Goal: Information Seeking & Learning: Learn about a topic

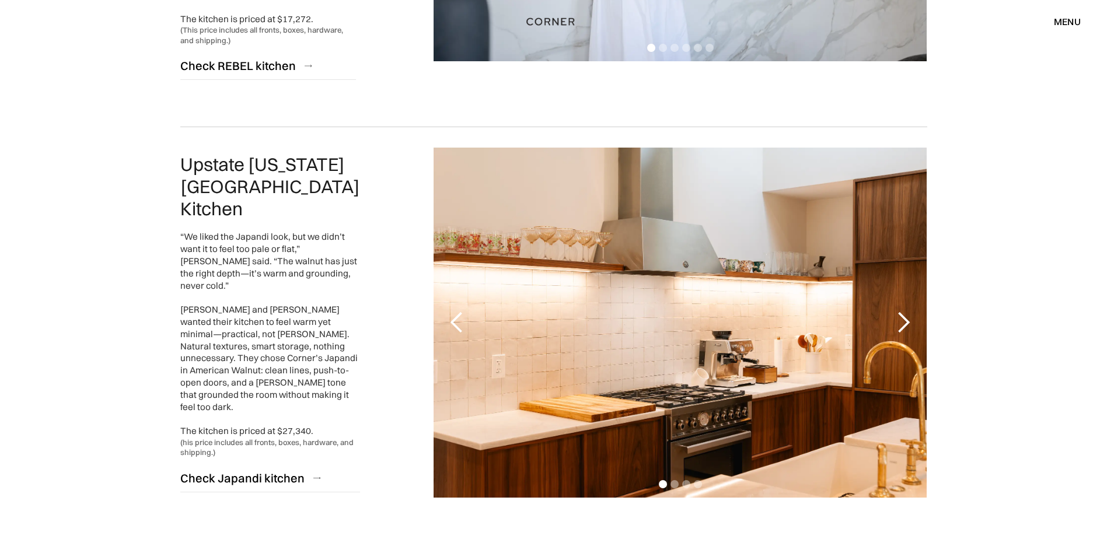
scroll to position [2577, 0]
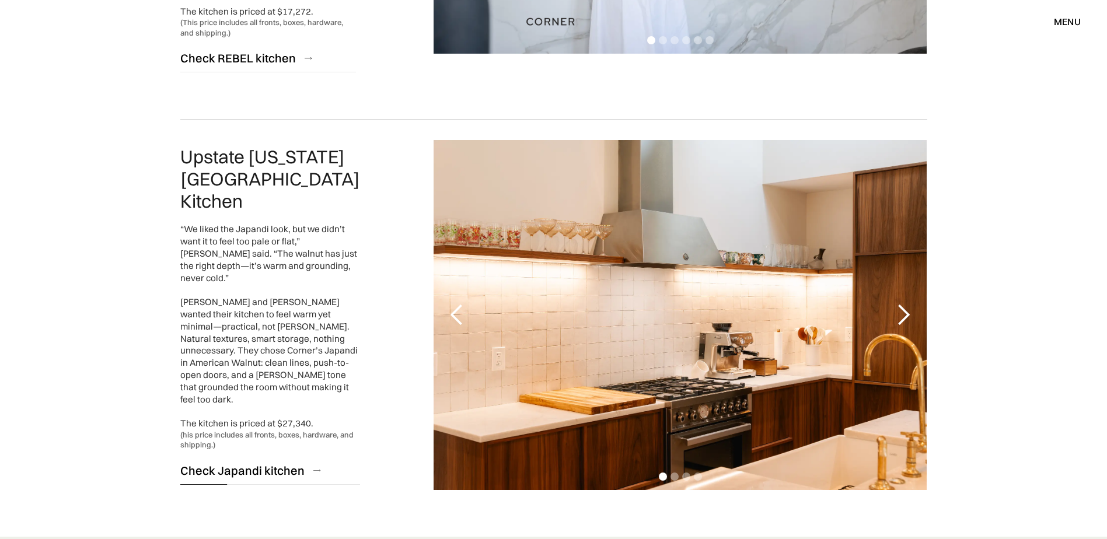
click at [267, 463] on div "Check Japandi kitchen" at bounding box center [242, 471] width 124 height 16
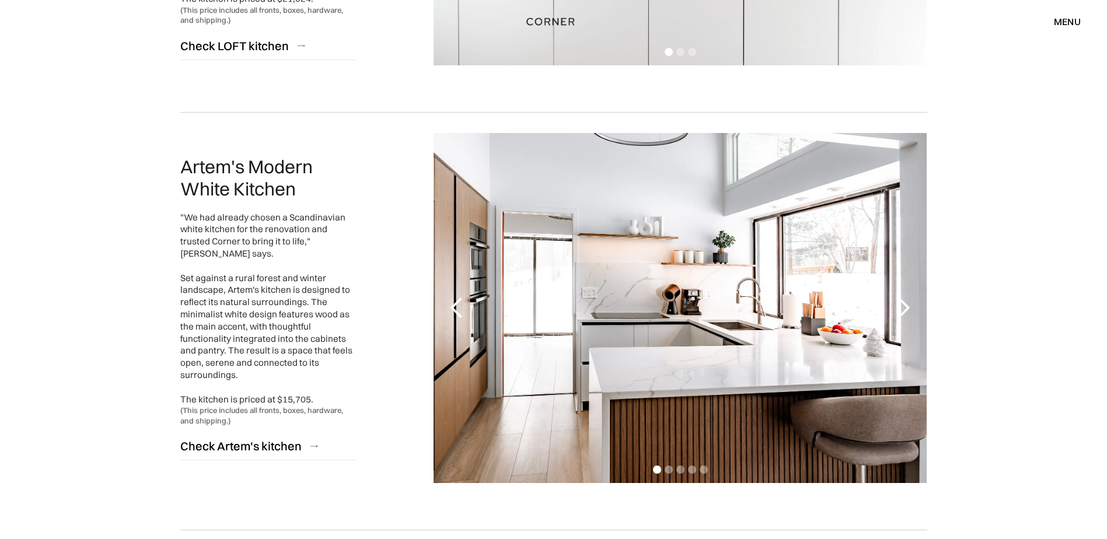
scroll to position [884, 0]
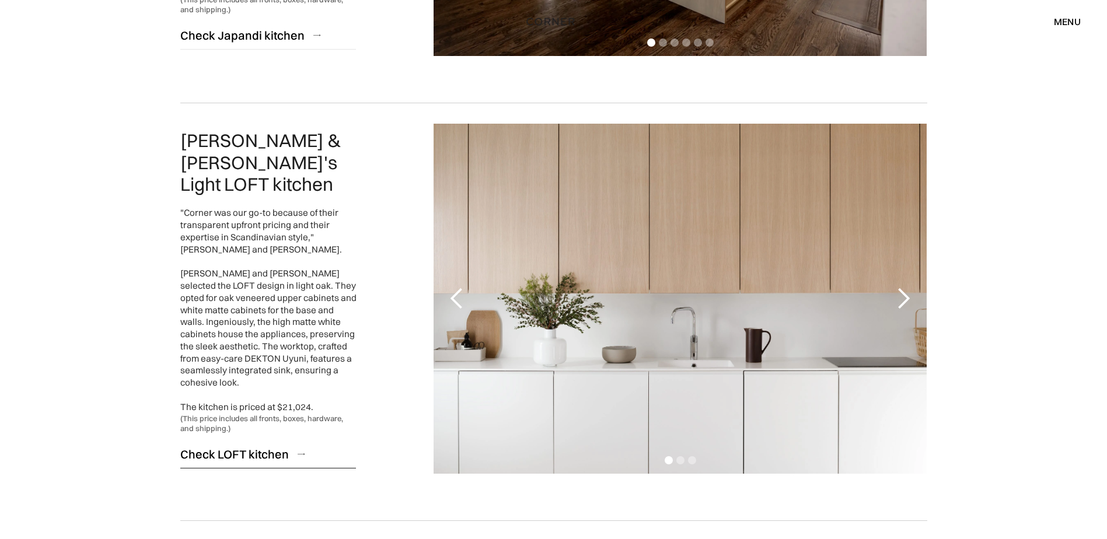
click at [238, 447] on div "Check LOFT kitchen" at bounding box center [234, 455] width 109 height 16
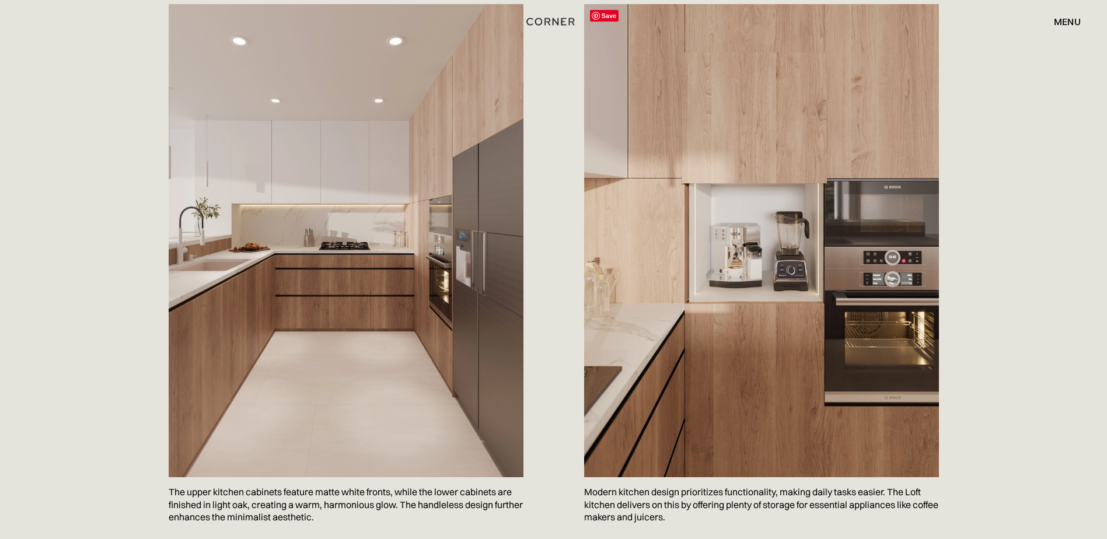
scroll to position [642, 0]
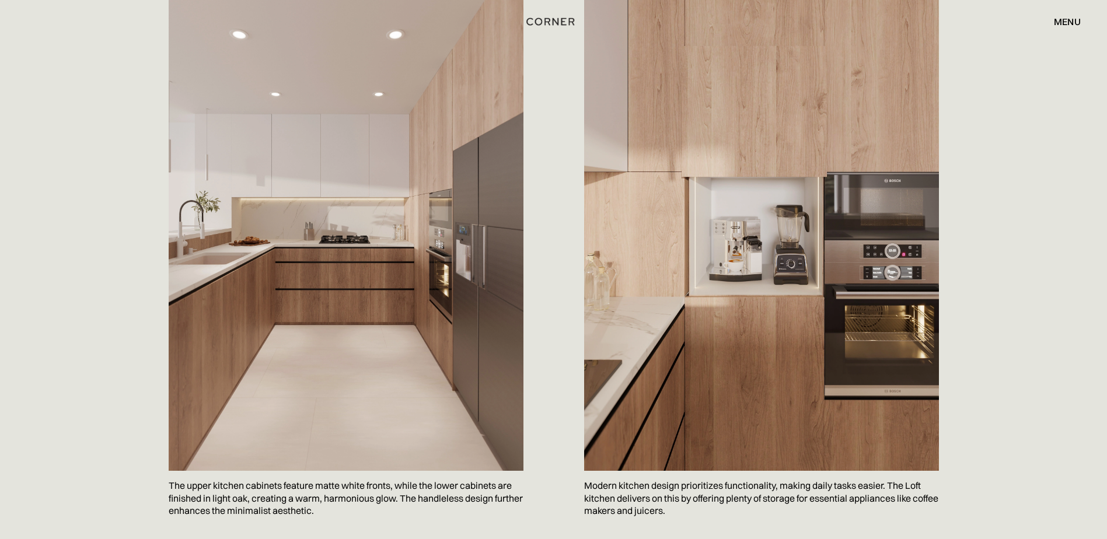
click at [1079, 19] on div "menu" at bounding box center [1067, 21] width 27 height 9
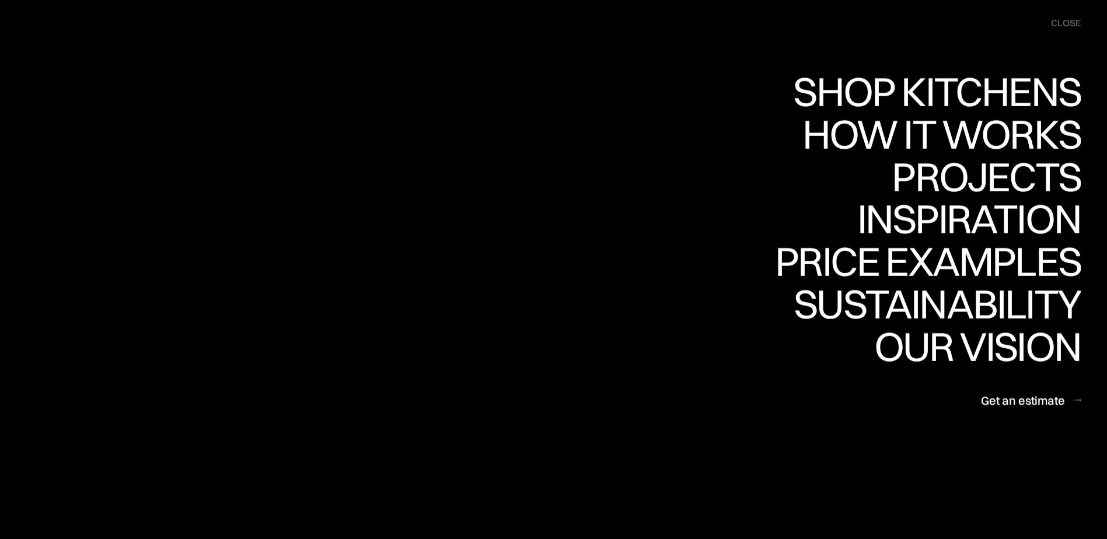
click at [1076, 20] on div "close" at bounding box center [1066, 23] width 30 height 13
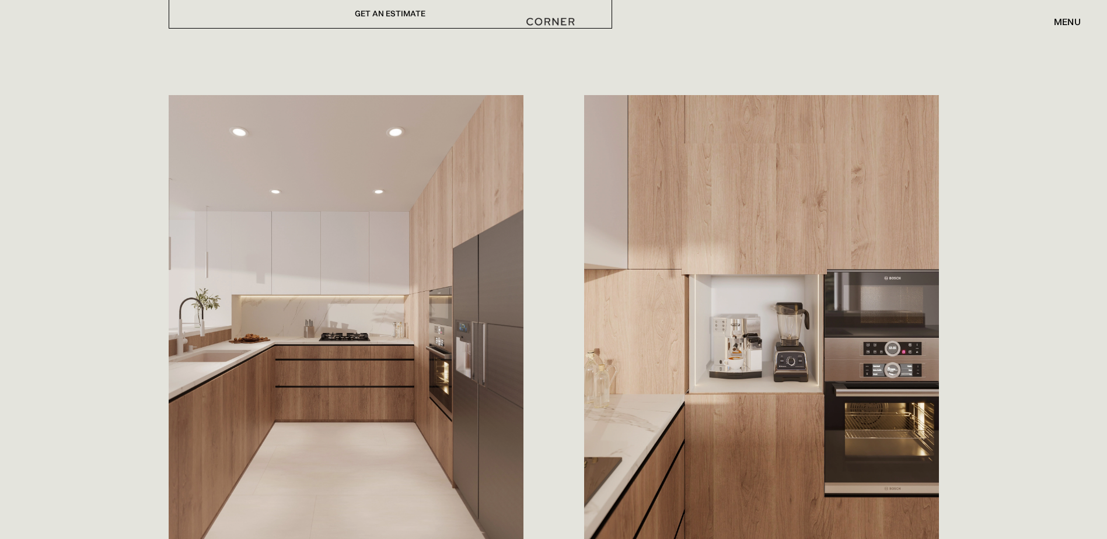
scroll to position [0, 0]
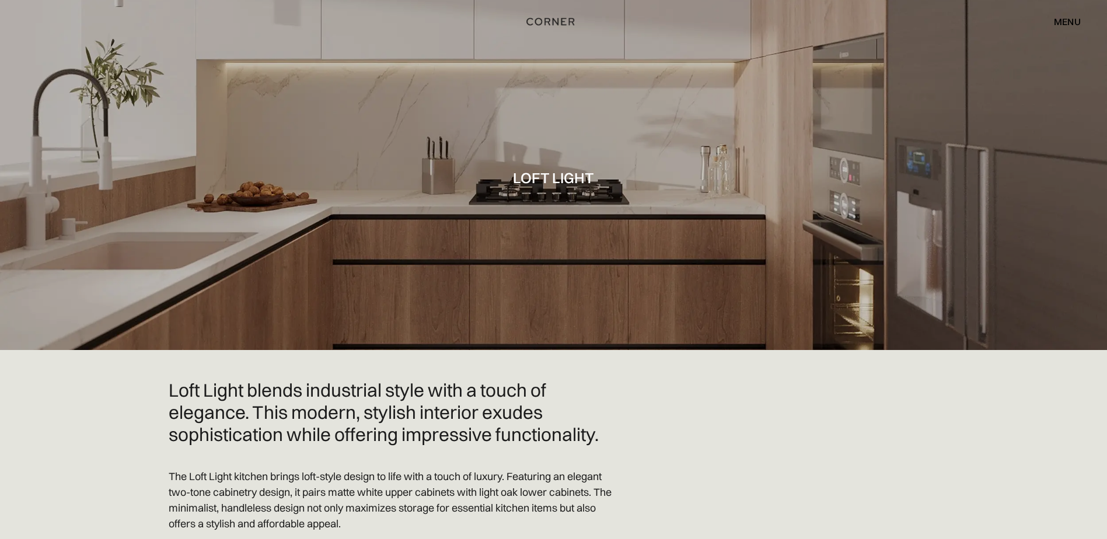
click at [1070, 20] on div "menu" at bounding box center [1067, 21] width 27 height 9
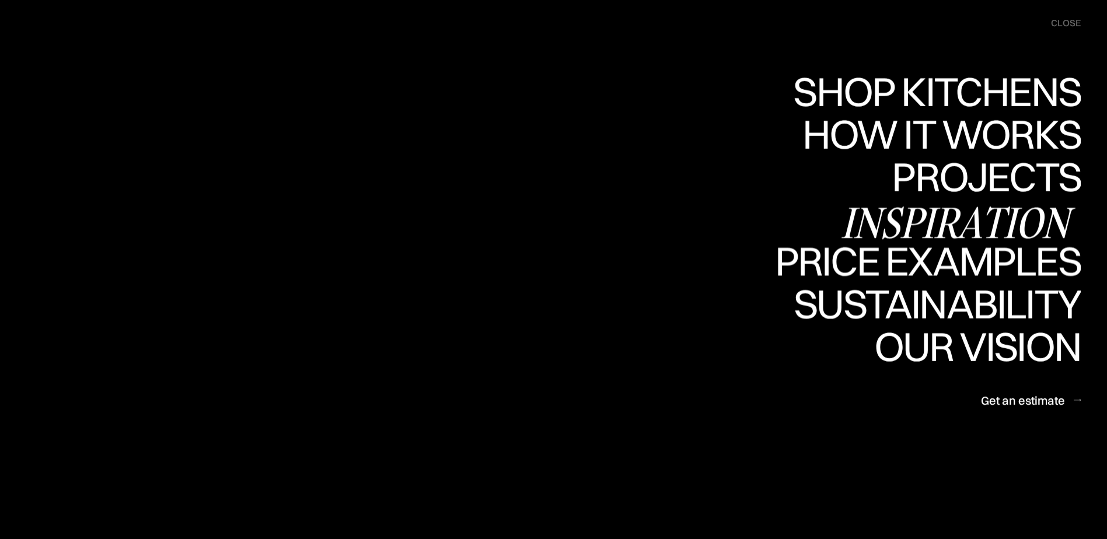
click at [974, 219] on div "Inspiration" at bounding box center [961, 222] width 240 height 41
